Goal: Transaction & Acquisition: Purchase product/service

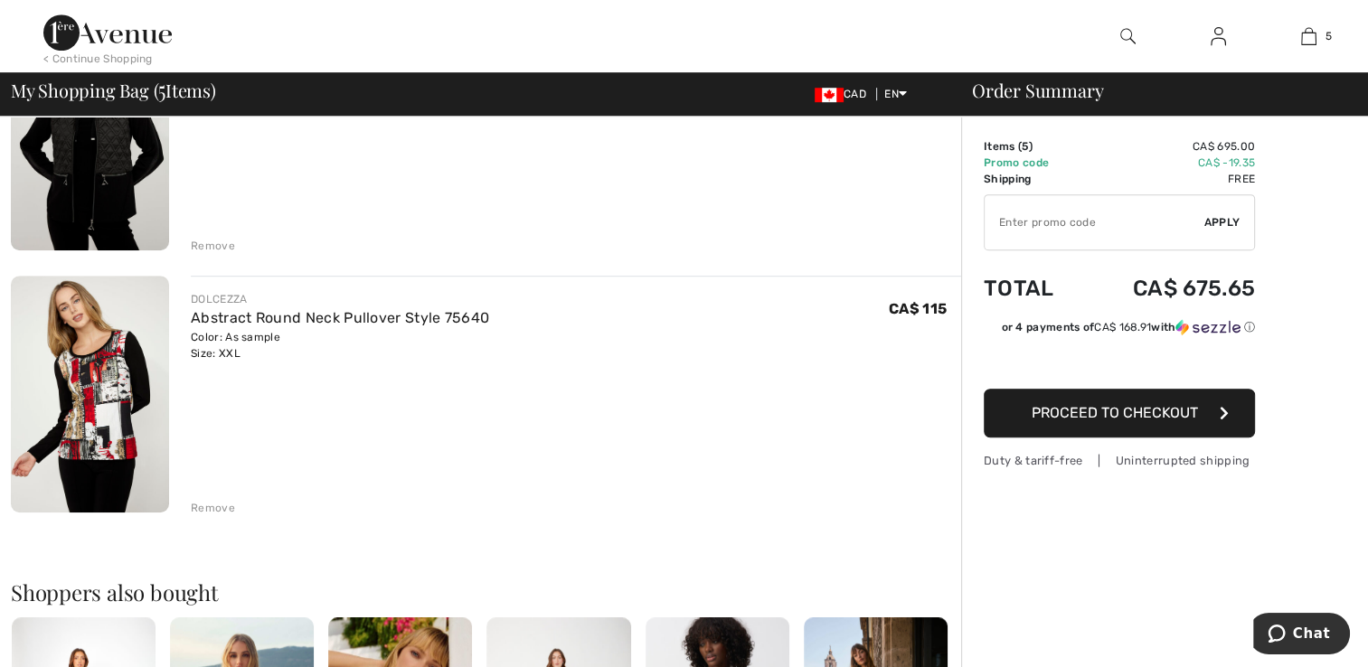
scroll to position [1041, 0]
click at [206, 309] on link "Abstract Round Neck Pullover Style 75640" at bounding box center [340, 316] width 298 height 17
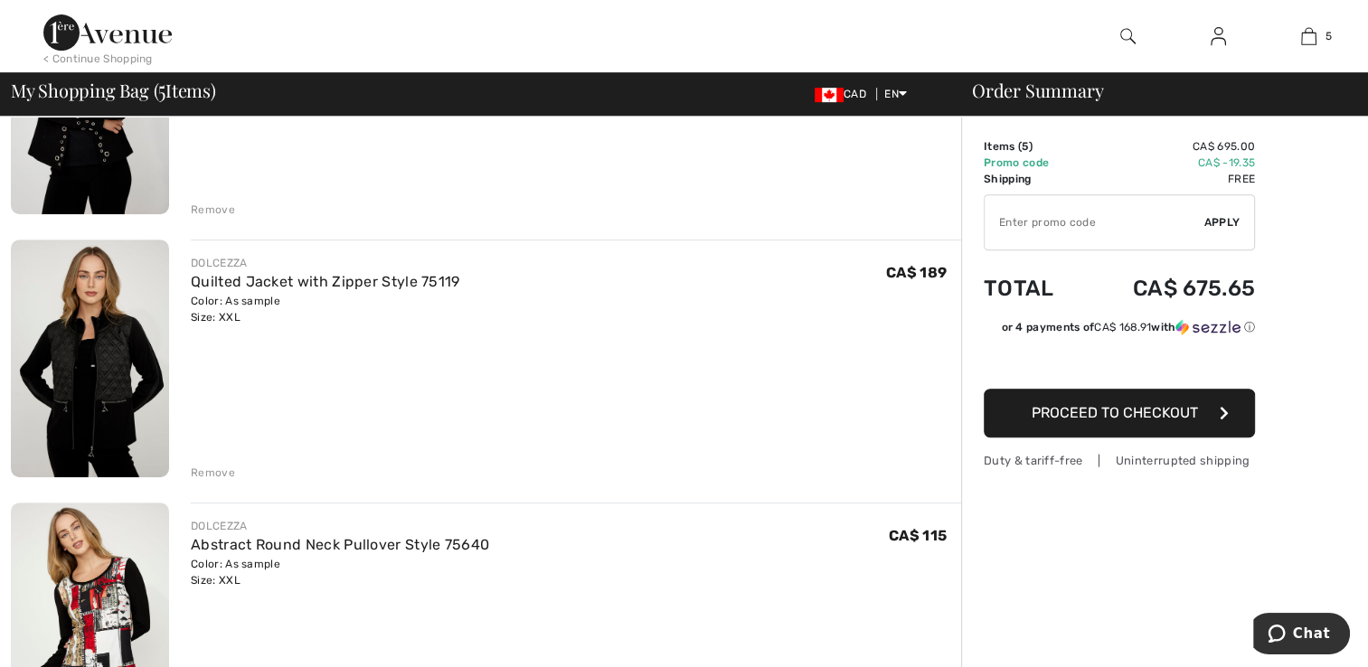
scroll to position [814, 0]
click at [228, 278] on link "Quilted Jacket with Zipper Style 75119" at bounding box center [325, 281] width 268 height 17
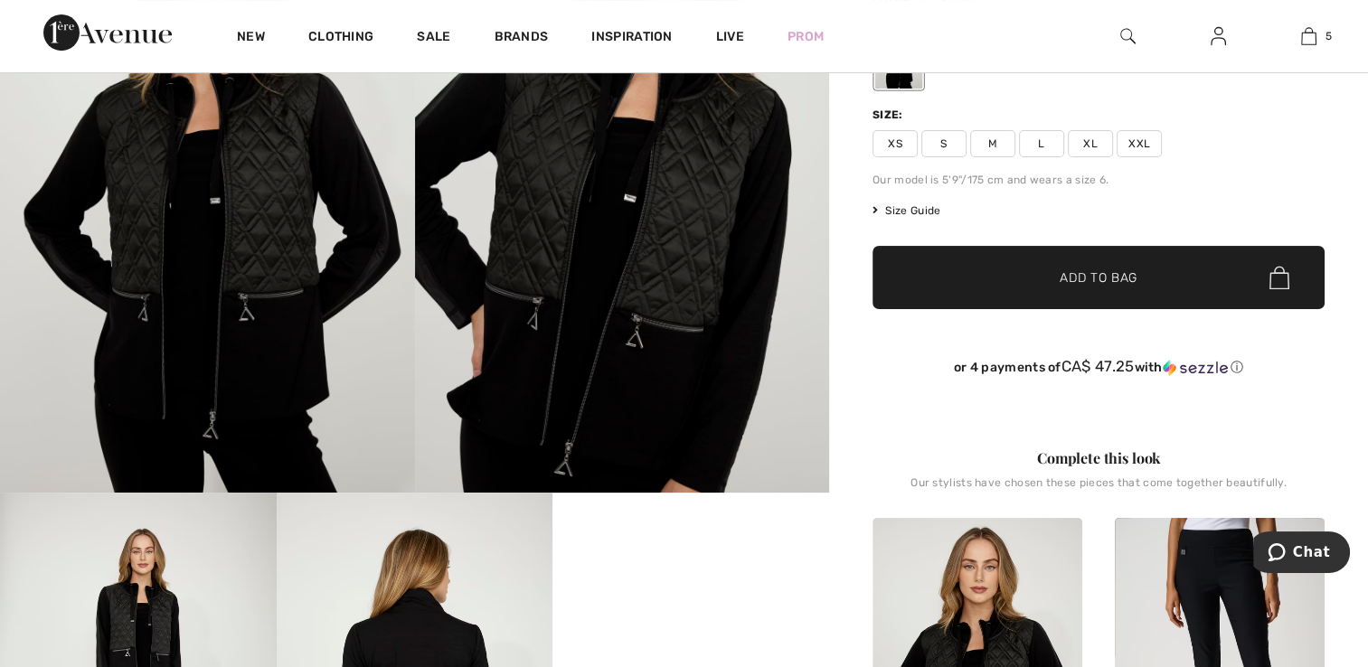
scroll to position [249, 0]
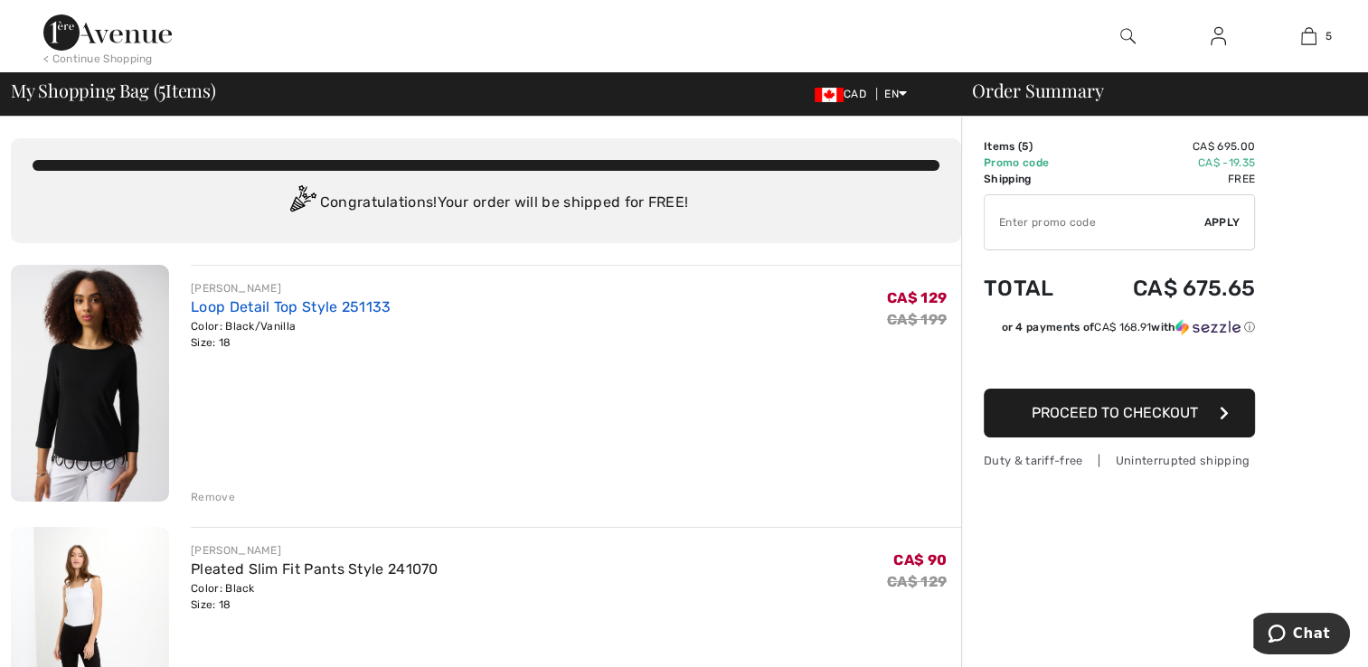
click at [217, 310] on link "Loop Detail Top Style 251133" at bounding box center [291, 306] width 200 height 17
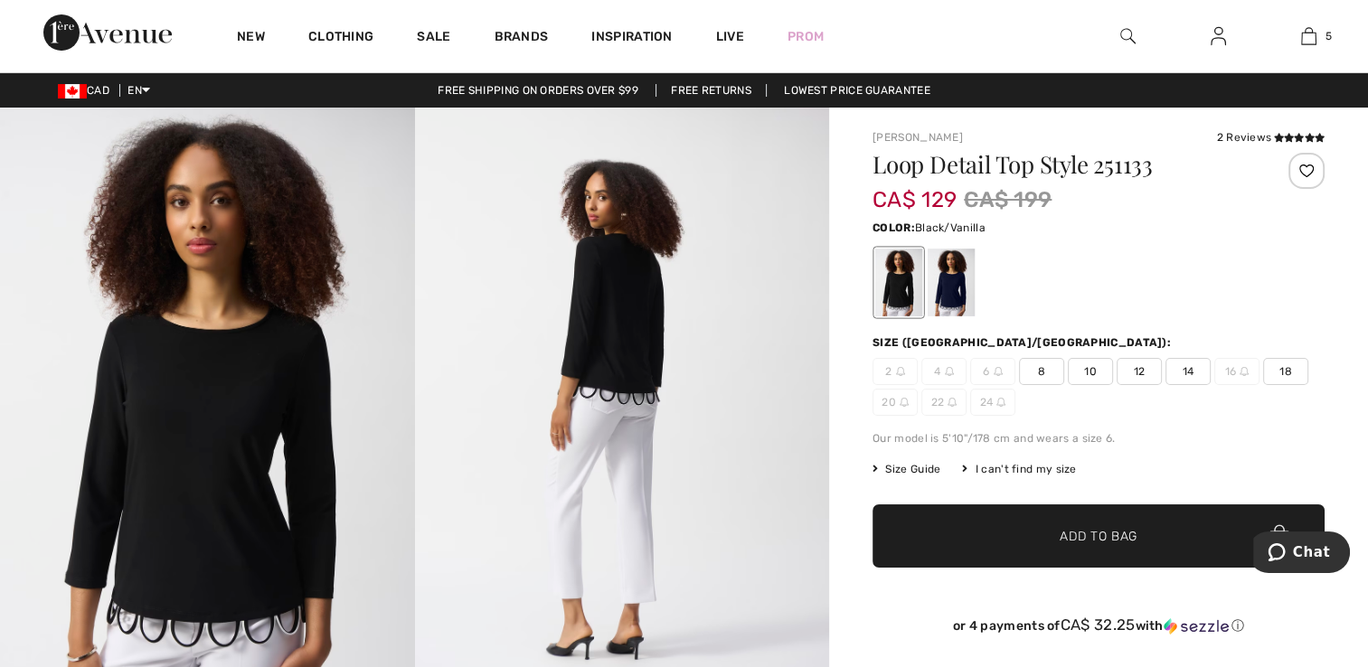
scroll to position [1, 0]
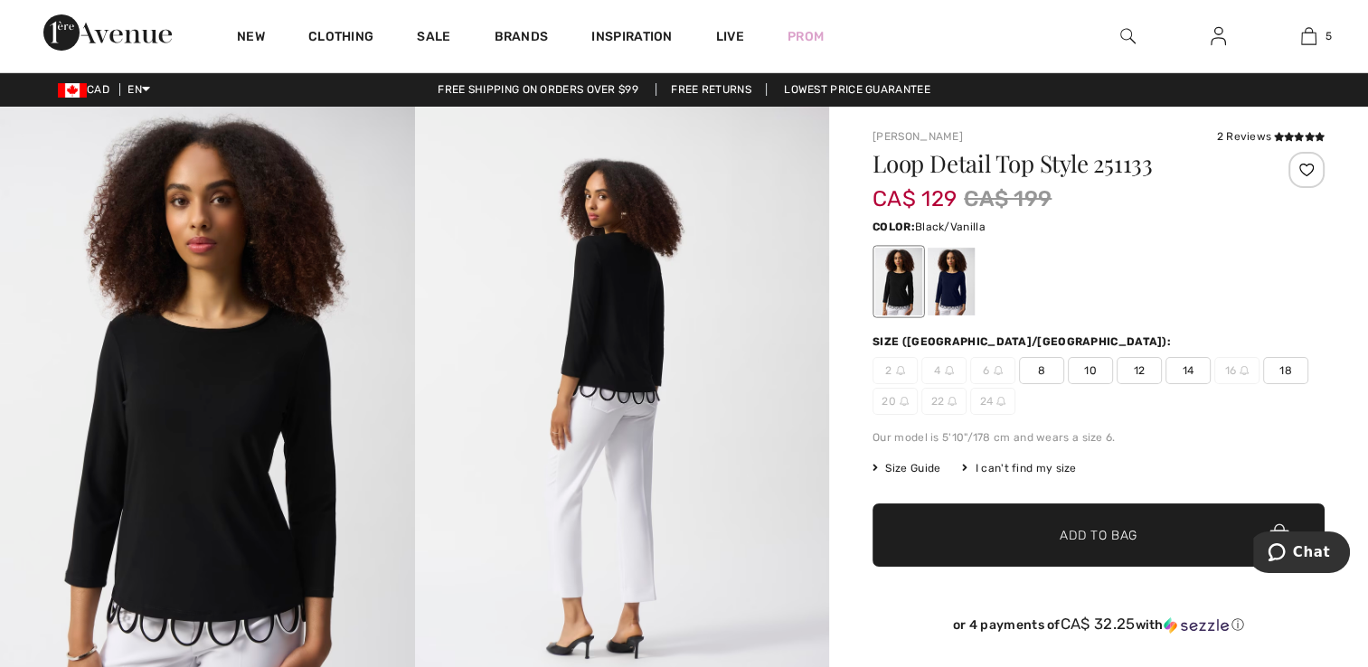
click at [1028, 464] on div "I can't find my size" at bounding box center [1019, 468] width 114 height 16
click at [1031, 466] on div "I can't find my size" at bounding box center [1019, 468] width 114 height 16
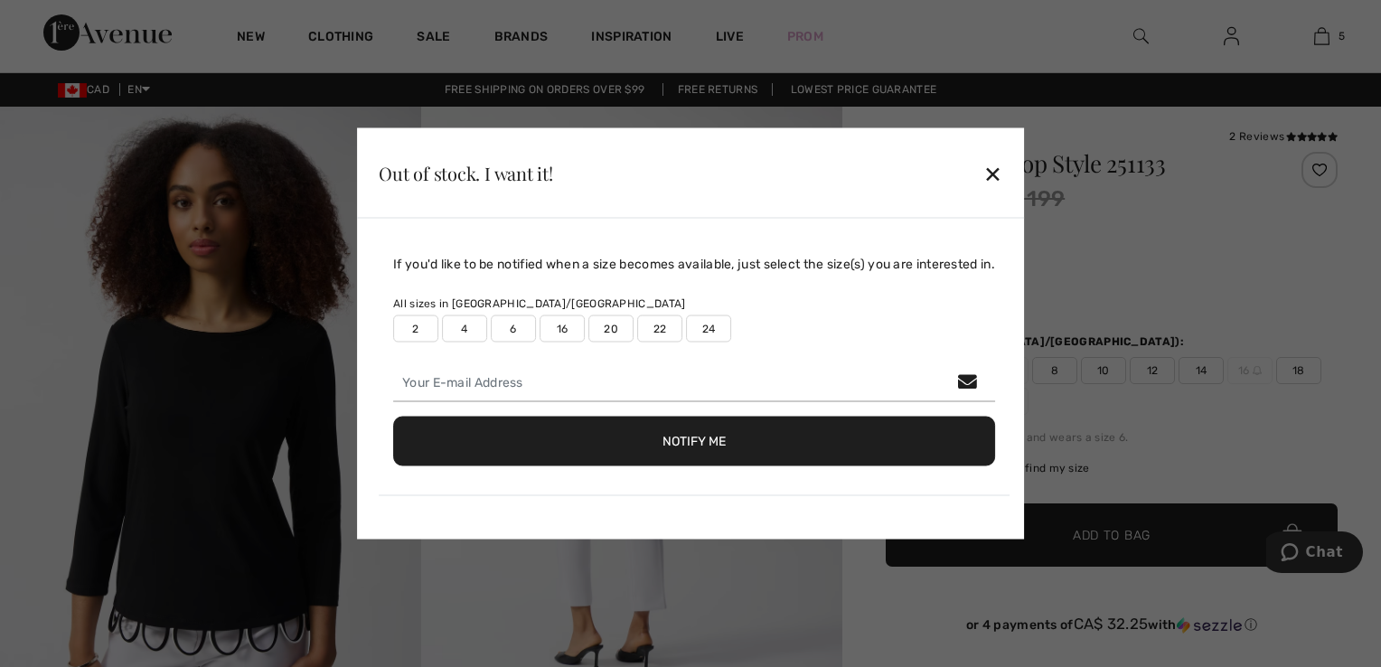
click at [1003, 177] on div "✕" at bounding box center [993, 173] width 19 height 38
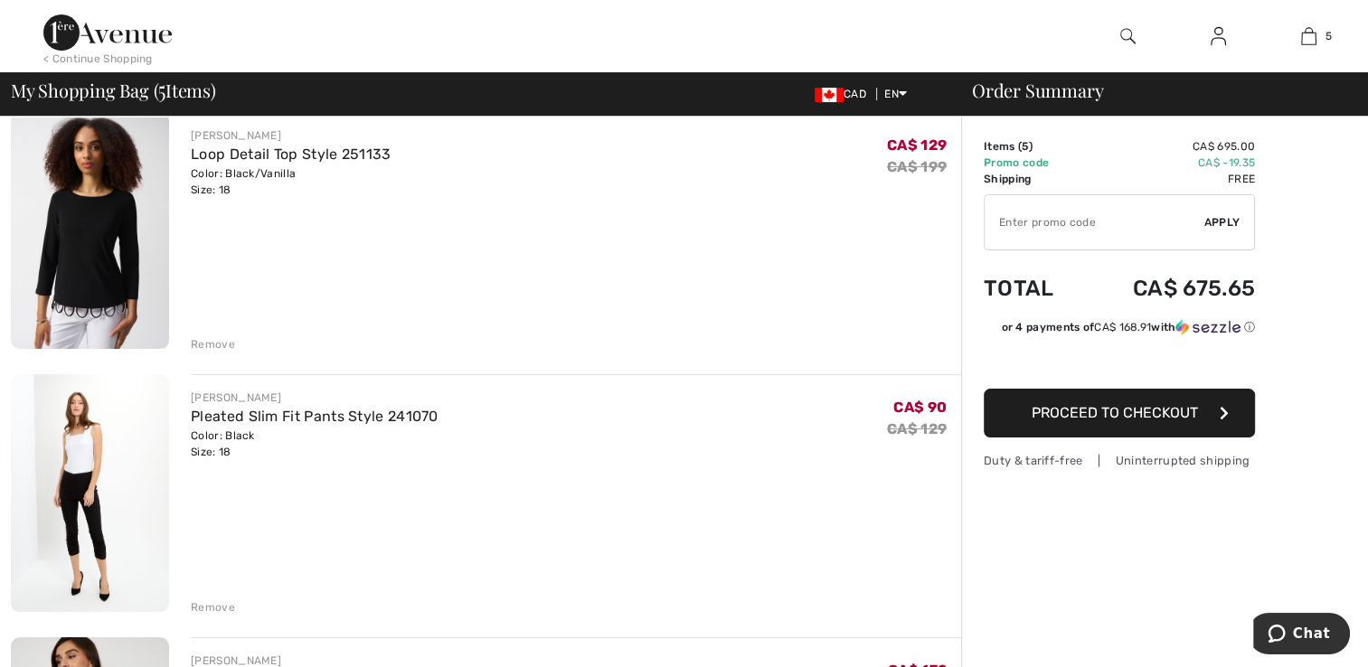
scroll to position [203, 0]
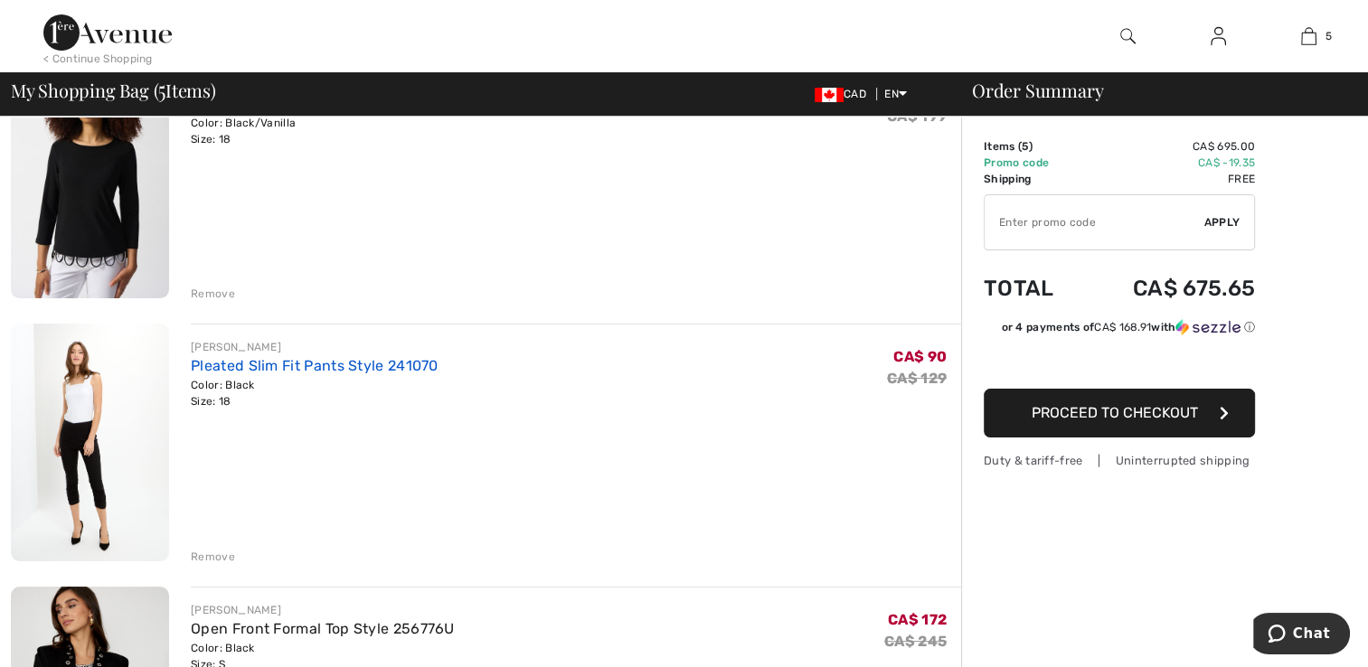
click at [221, 361] on link "Pleated Slim Fit Pants Style 241070" at bounding box center [315, 365] width 248 height 17
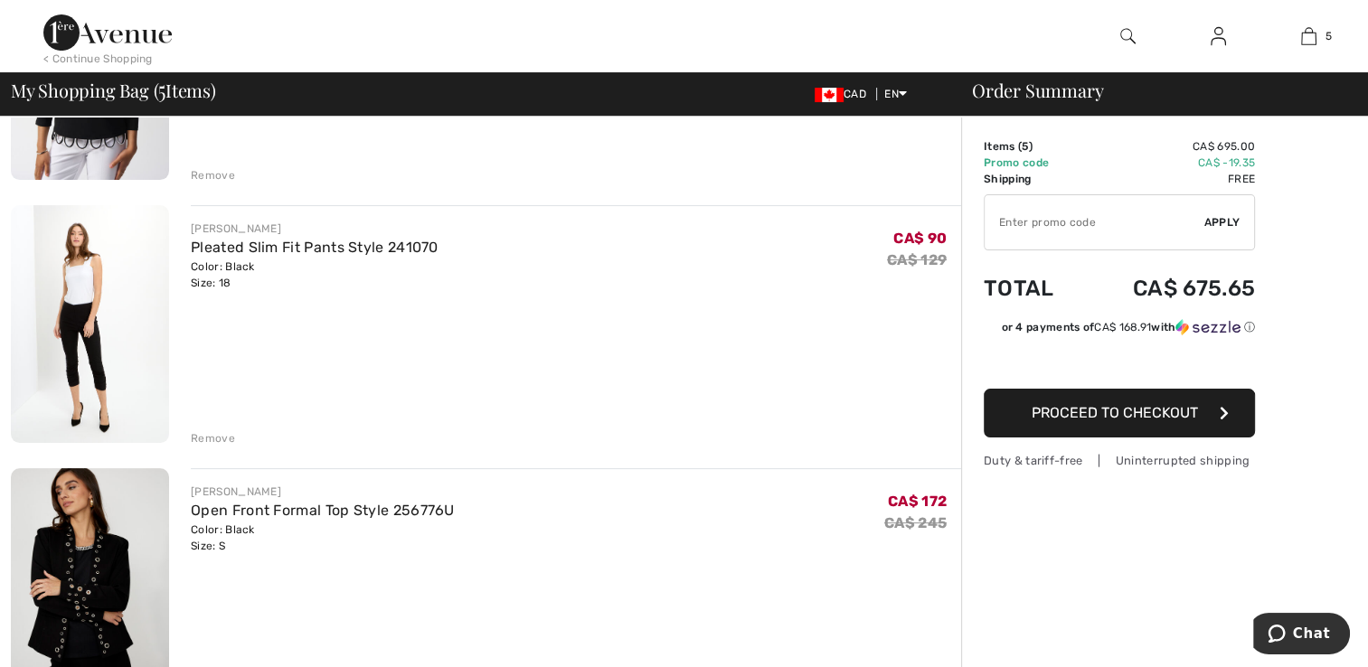
scroll to position [466, 0]
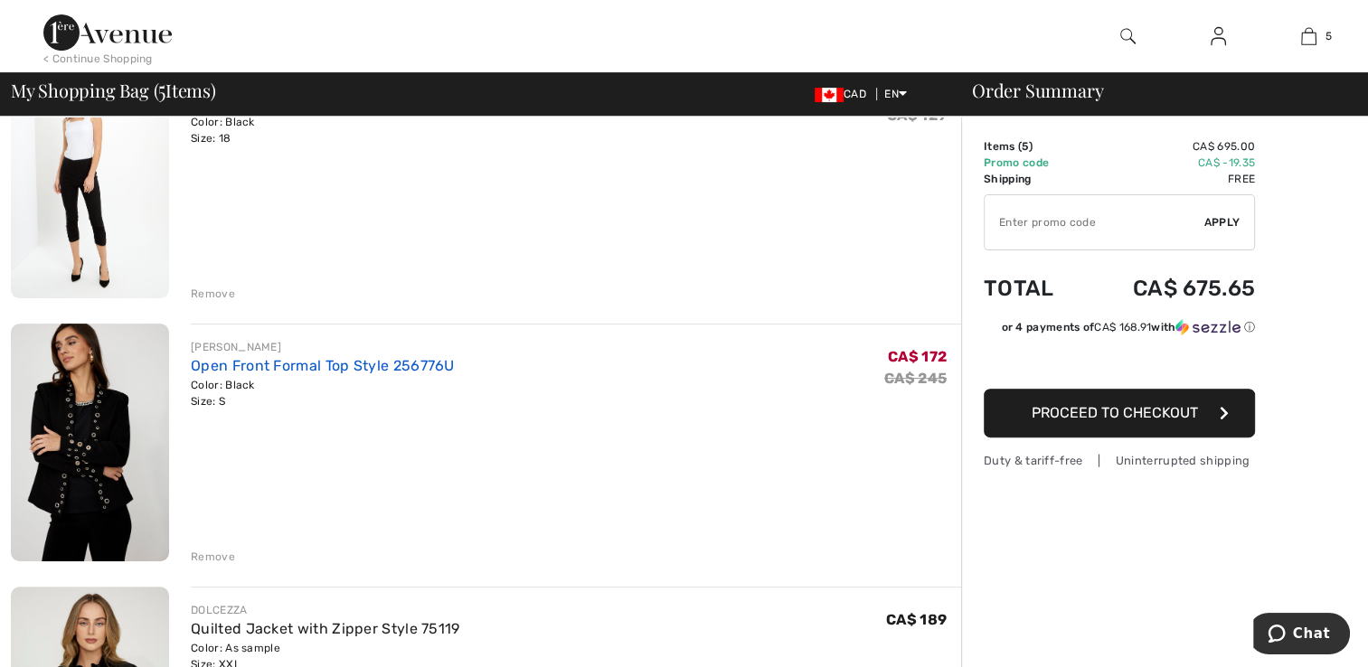
click at [225, 369] on link "Open Front Formal Top Style 256776U" at bounding box center [323, 365] width 264 height 17
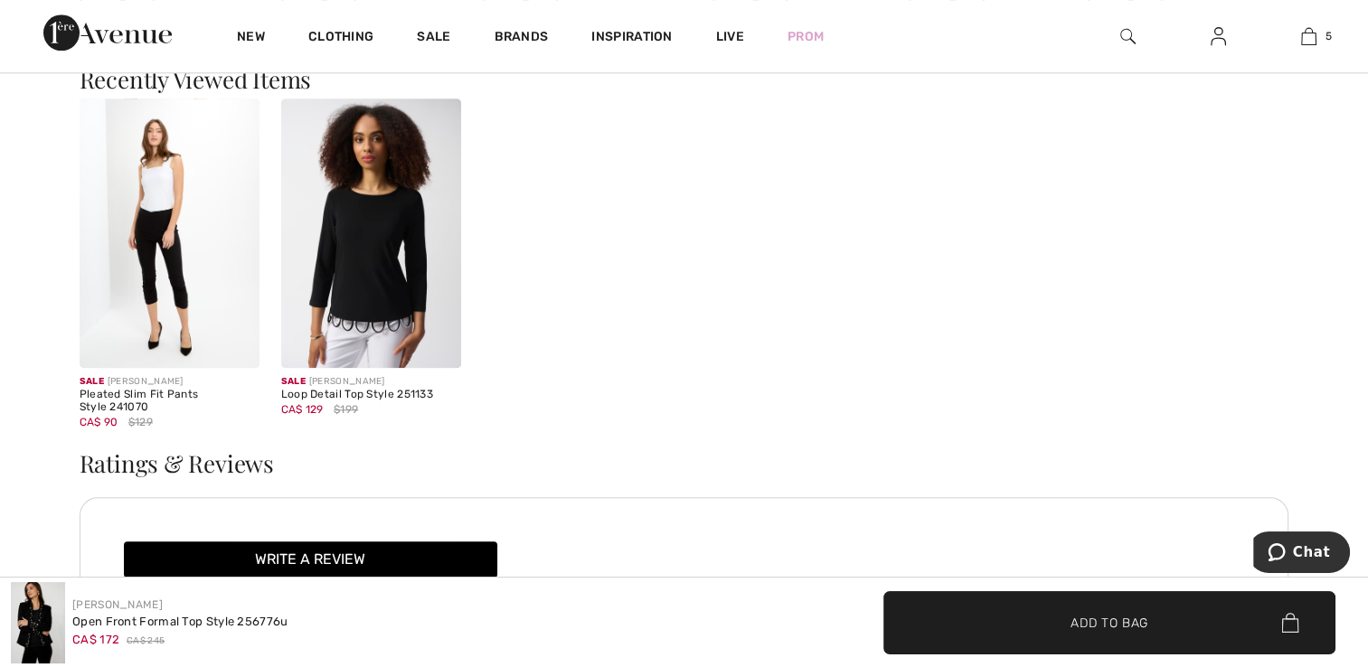
scroll to position [1915, 0]
